Goal: Find specific page/section: Find specific page/section

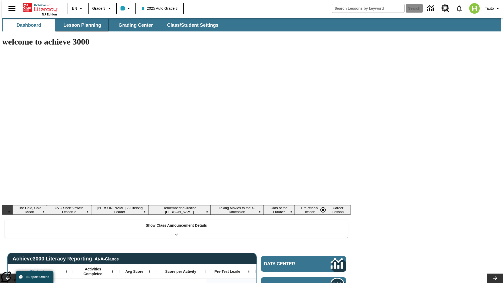
click at [80, 25] on button "Lesson Planning" at bounding box center [82, 25] width 52 height 13
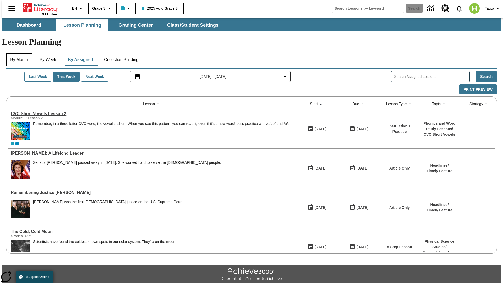
click at [18, 53] on button "By Month" at bounding box center [19, 59] width 26 height 13
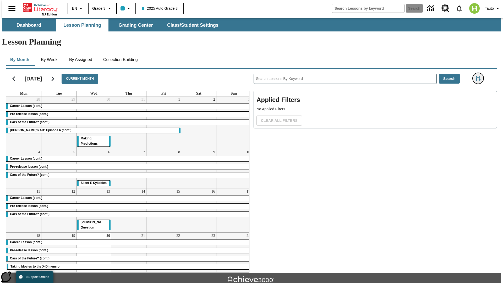
click at [479, 76] on icon "Filters Side menu" at bounding box center [477, 78] width 5 height 5
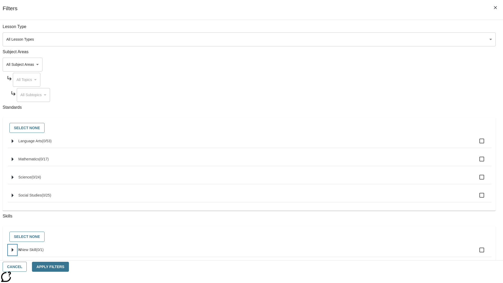
click at [14, 252] on icon "Select skills" at bounding box center [13, 250] width 2 height 4
click at [27, 266] on button "Cancel" at bounding box center [15, 267] width 24 height 10
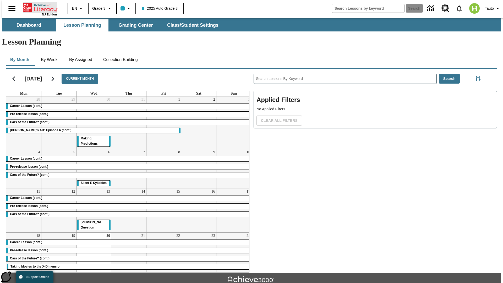
click at [38, 7] on icon "Home" at bounding box center [40, 7] width 35 height 10
